Goal: Information Seeking & Learning: Learn about a topic

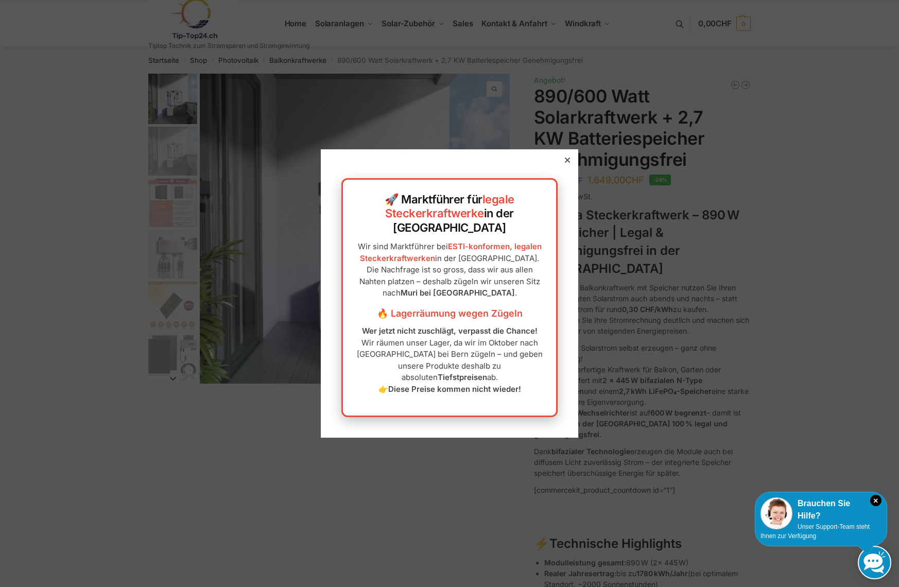
click at [568, 163] on icon at bounding box center [567, 160] width 5 height 5
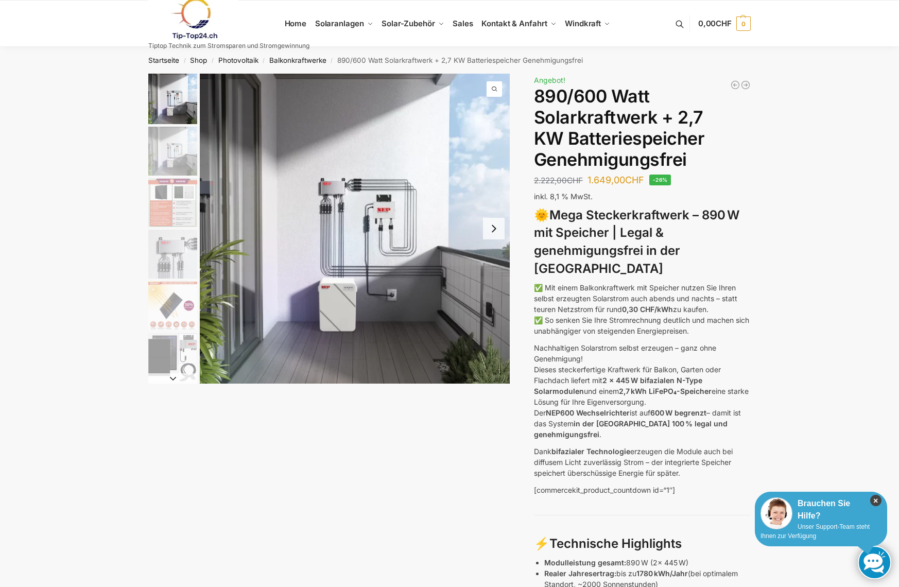
click at [874, 500] on icon "×" at bounding box center [875, 500] width 11 height 11
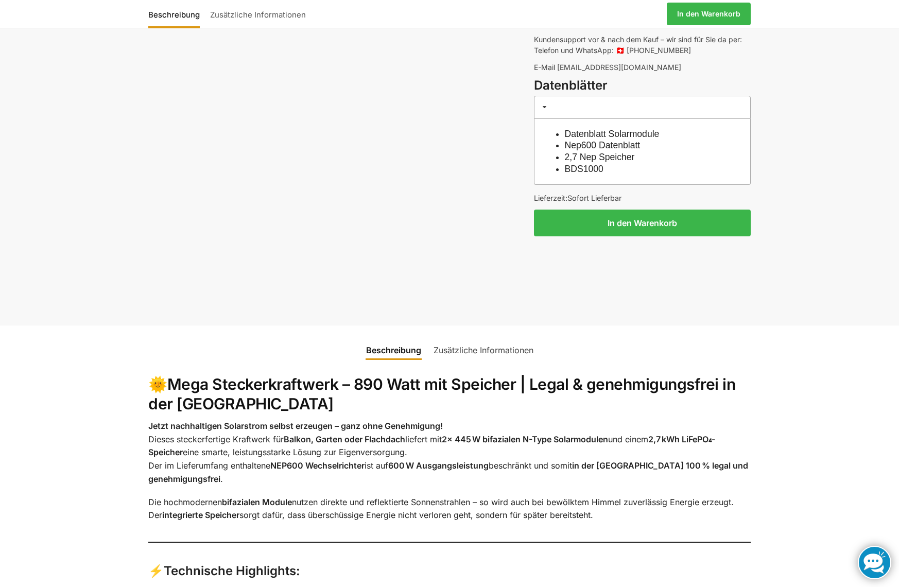
scroll to position [926, 0]
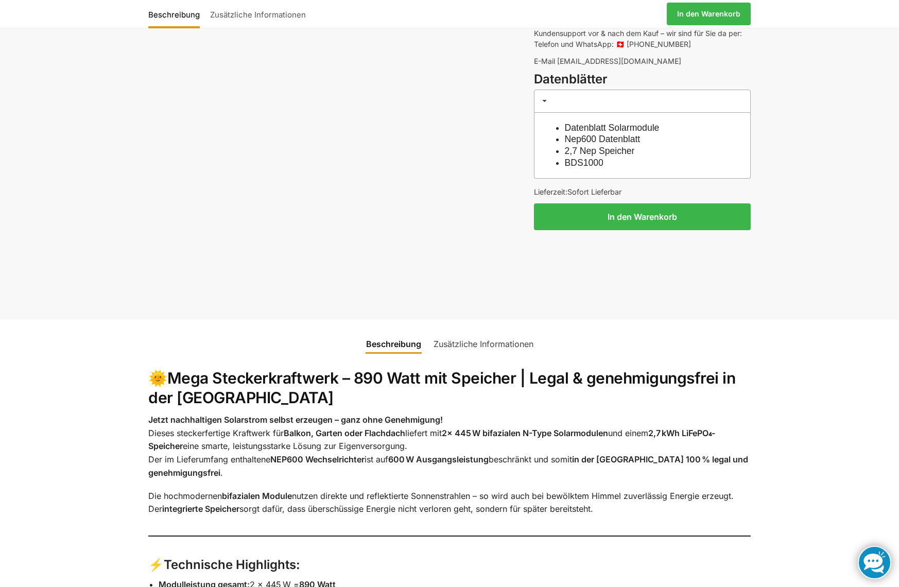
click at [619, 123] on link "Datenblatt Solarmodule" at bounding box center [612, 128] width 95 height 10
click at [586, 146] on link "2,7 Nep Speicher" at bounding box center [600, 151] width 70 height 10
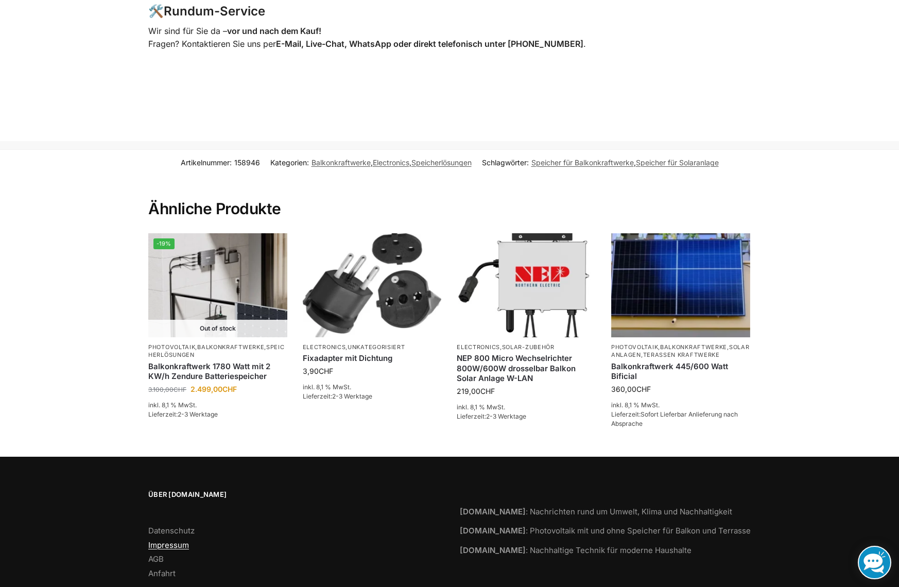
scroll to position [2096, 0]
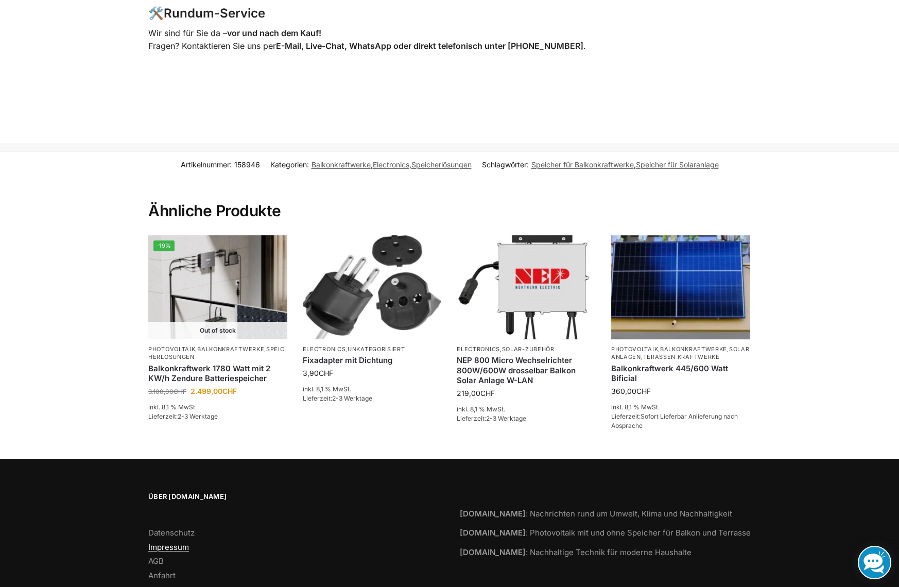
click at [180, 542] on link "Impressum" at bounding box center [168, 547] width 41 height 10
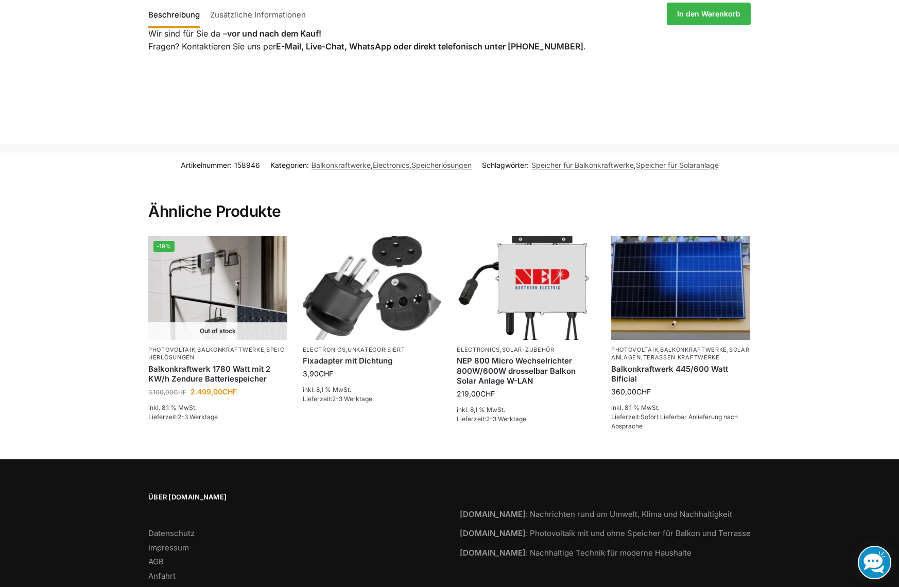
click at [252, 14] on link "Zusätzliche Informationen" at bounding box center [258, 14] width 106 height 25
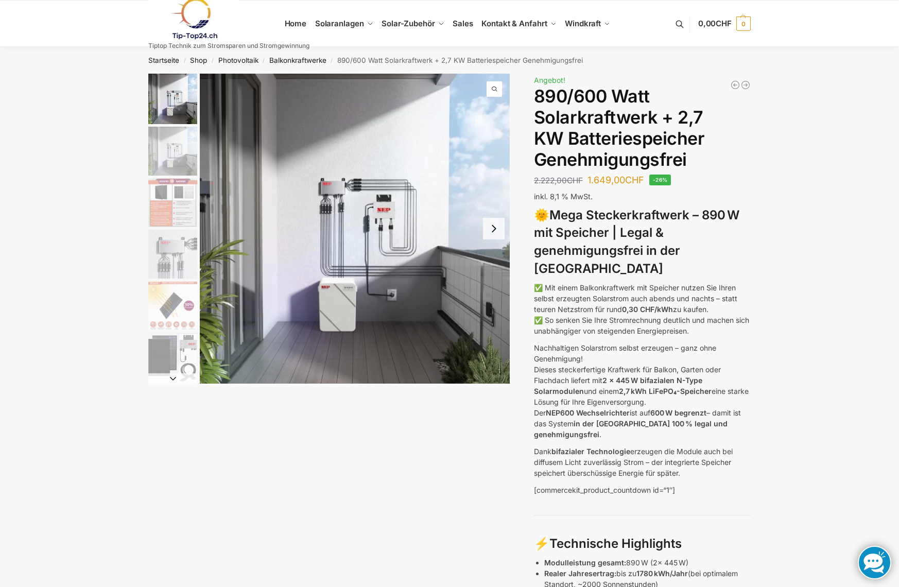
scroll to position [0, 0]
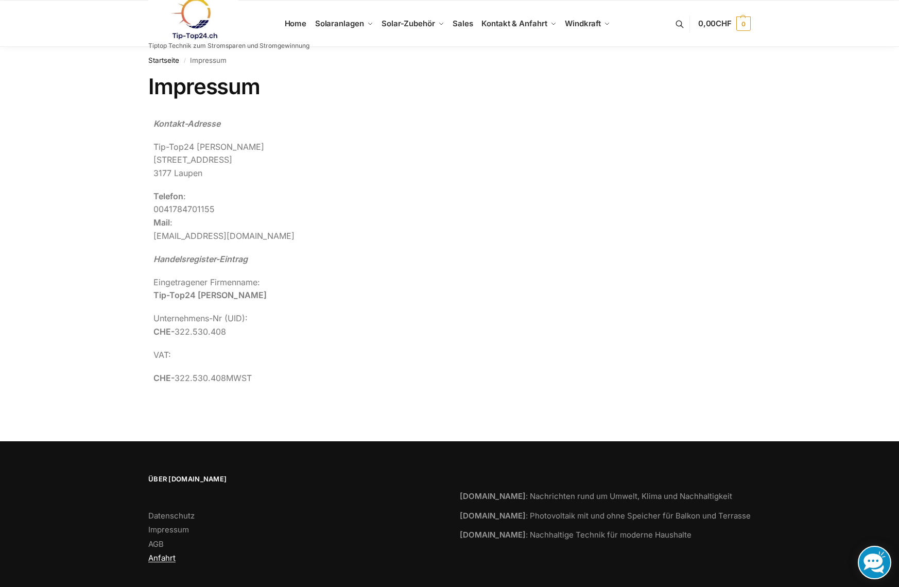
click at [158, 553] on link "Anfahrt" at bounding box center [161, 558] width 27 height 10
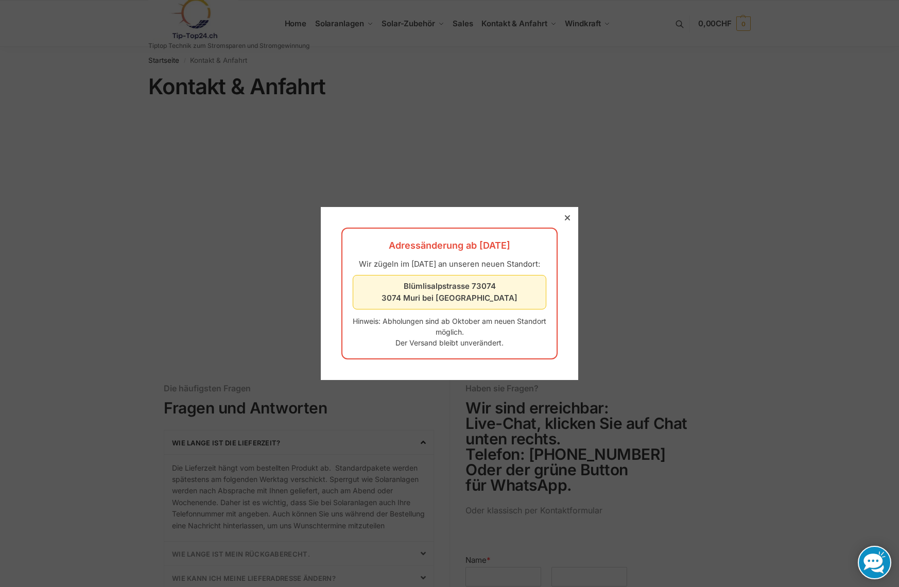
click at [568, 215] on icon at bounding box center [567, 217] width 5 height 5
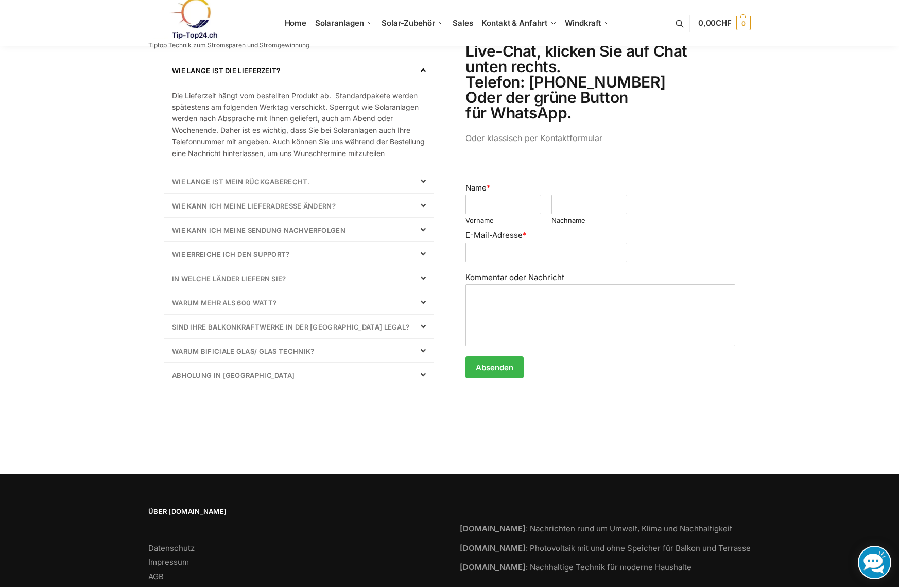
scroll to position [374, 0]
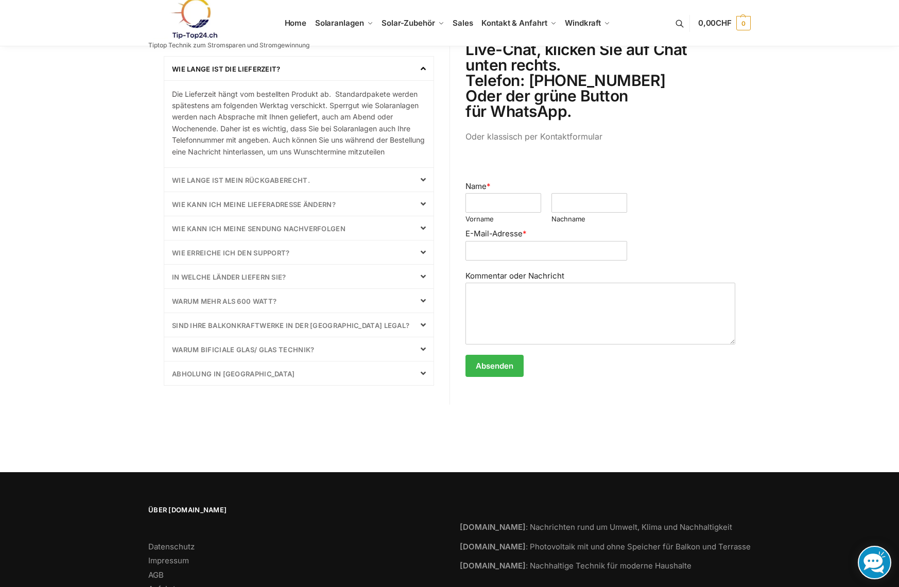
click at [260, 281] on link "In welche Länder liefern Sie?" at bounding box center [229, 277] width 114 height 8
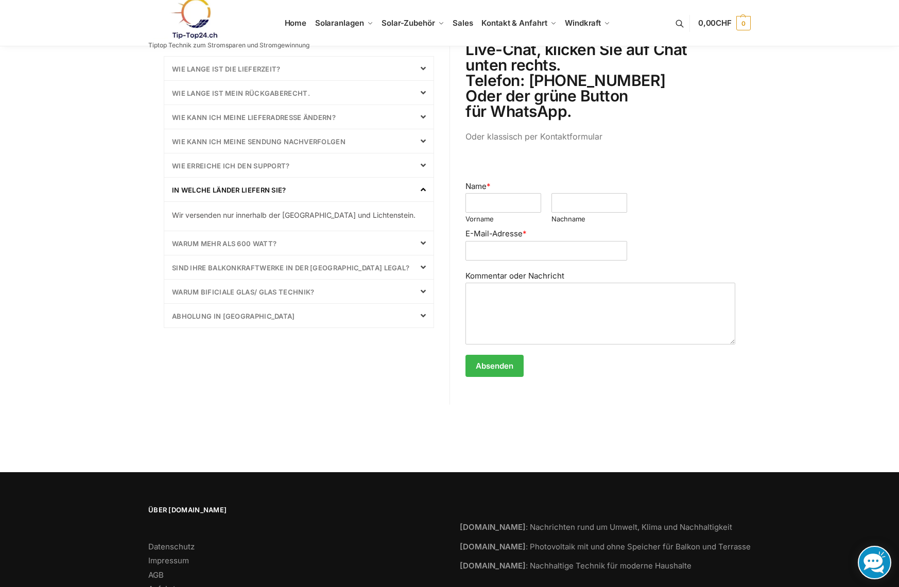
click at [422, 188] on icon at bounding box center [423, 189] width 5 height 8
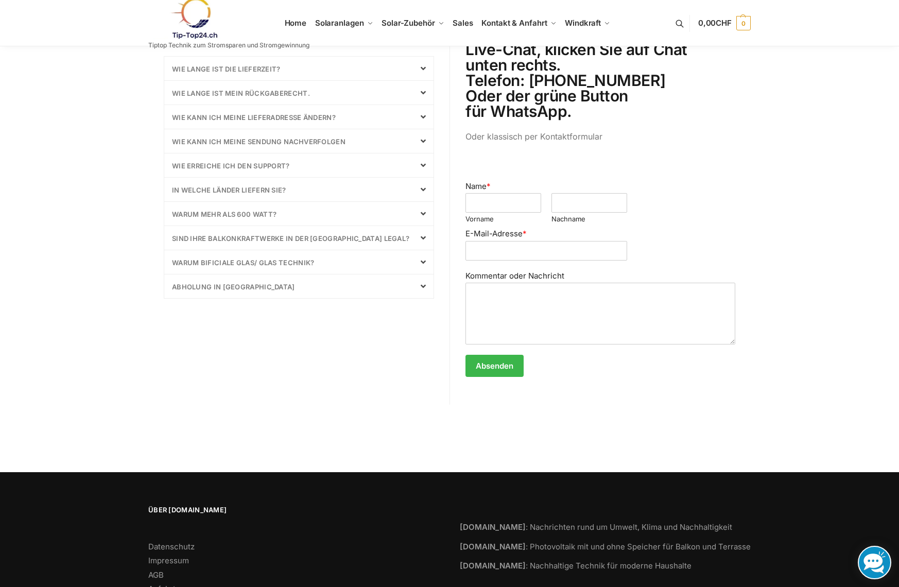
click at [259, 217] on link "Warum mehr als 600 Watt?" at bounding box center [224, 214] width 105 height 8
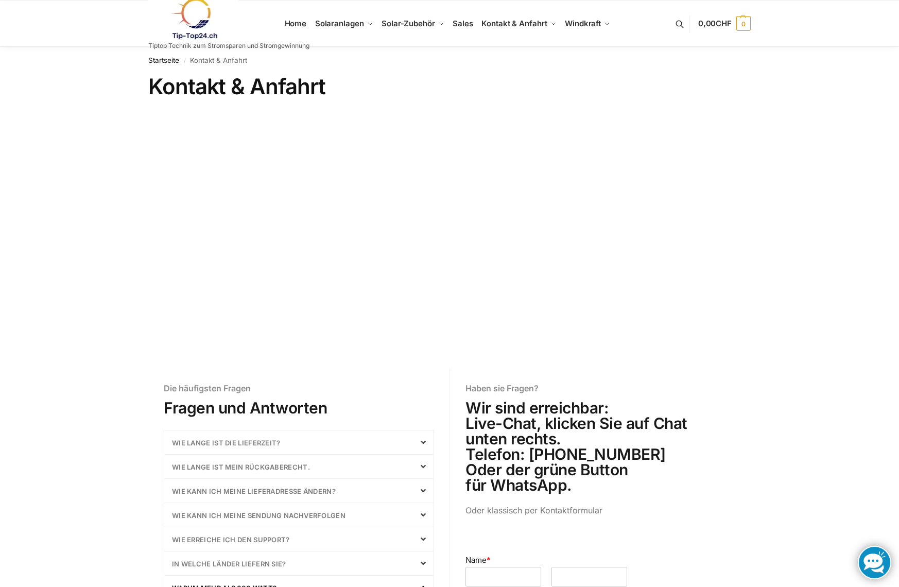
scroll to position [0, 0]
